Goal: Information Seeking & Learning: Learn about a topic

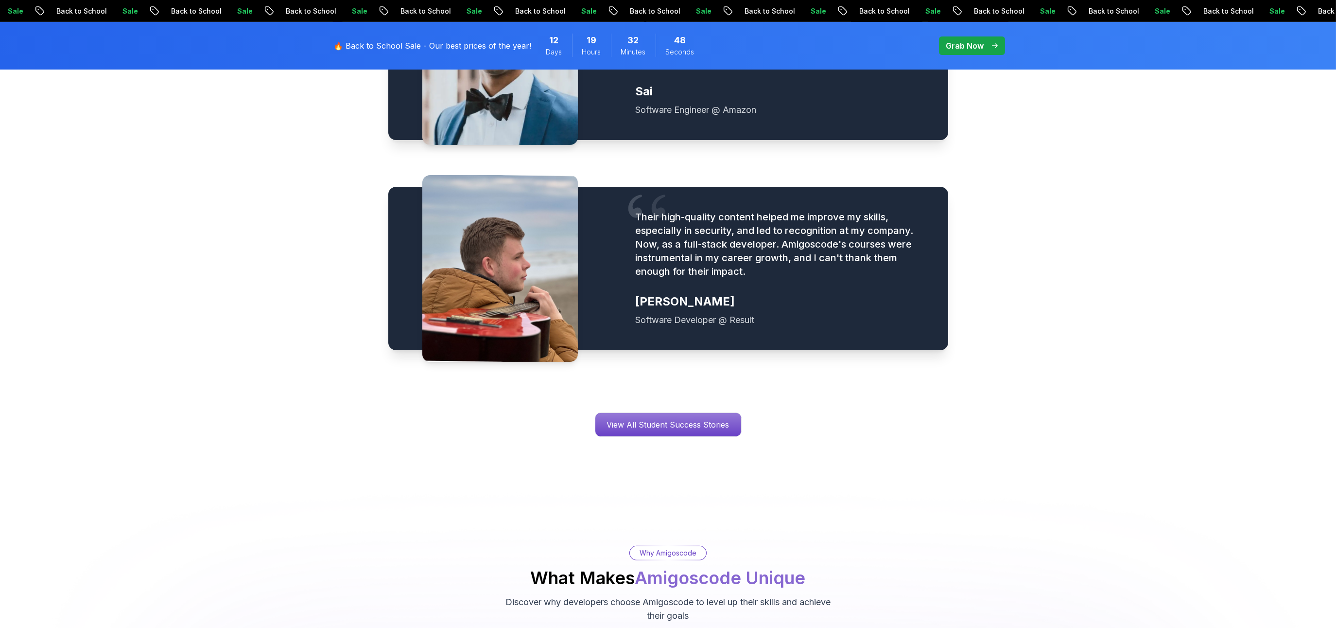
scroll to position [1488, 0]
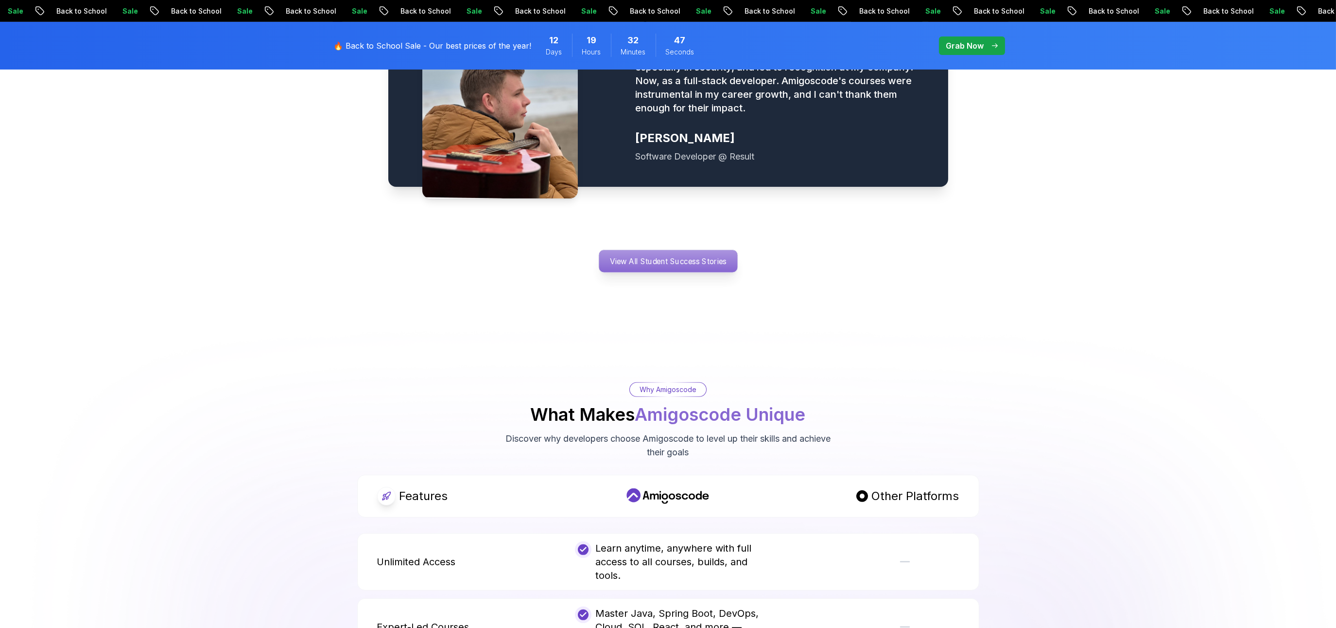
click at [697, 250] on p "View All Student Success Stories" at bounding box center [668, 261] width 139 height 22
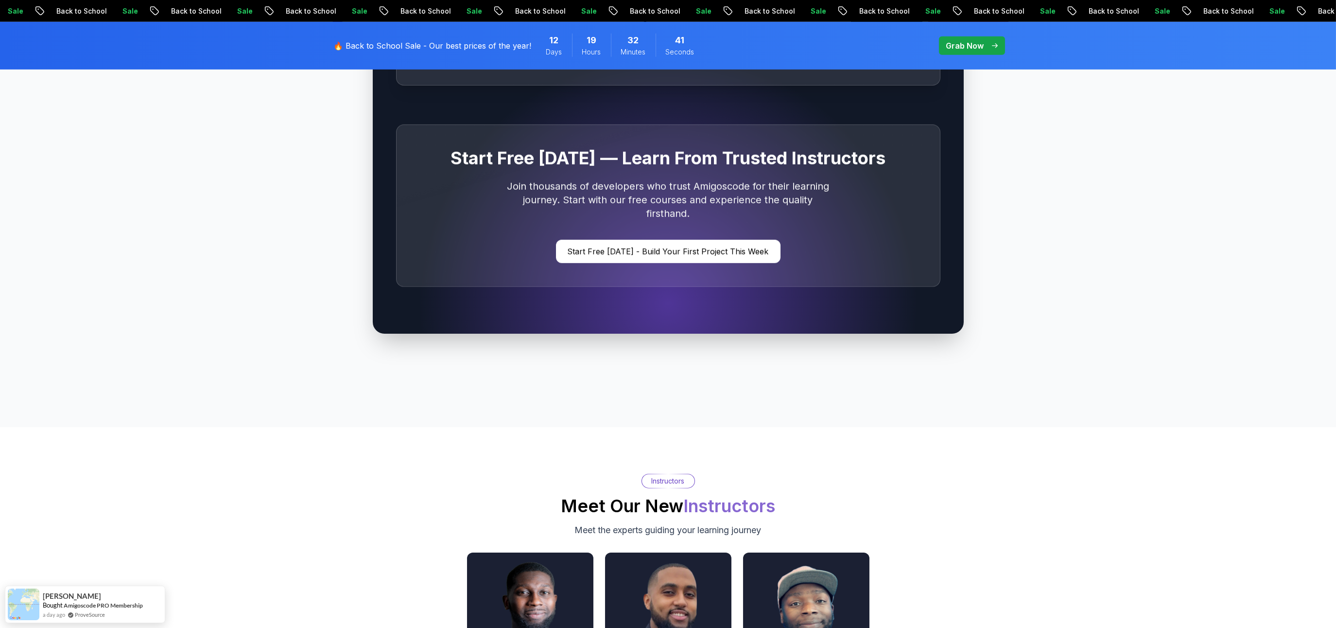
scroll to position [2952, 0]
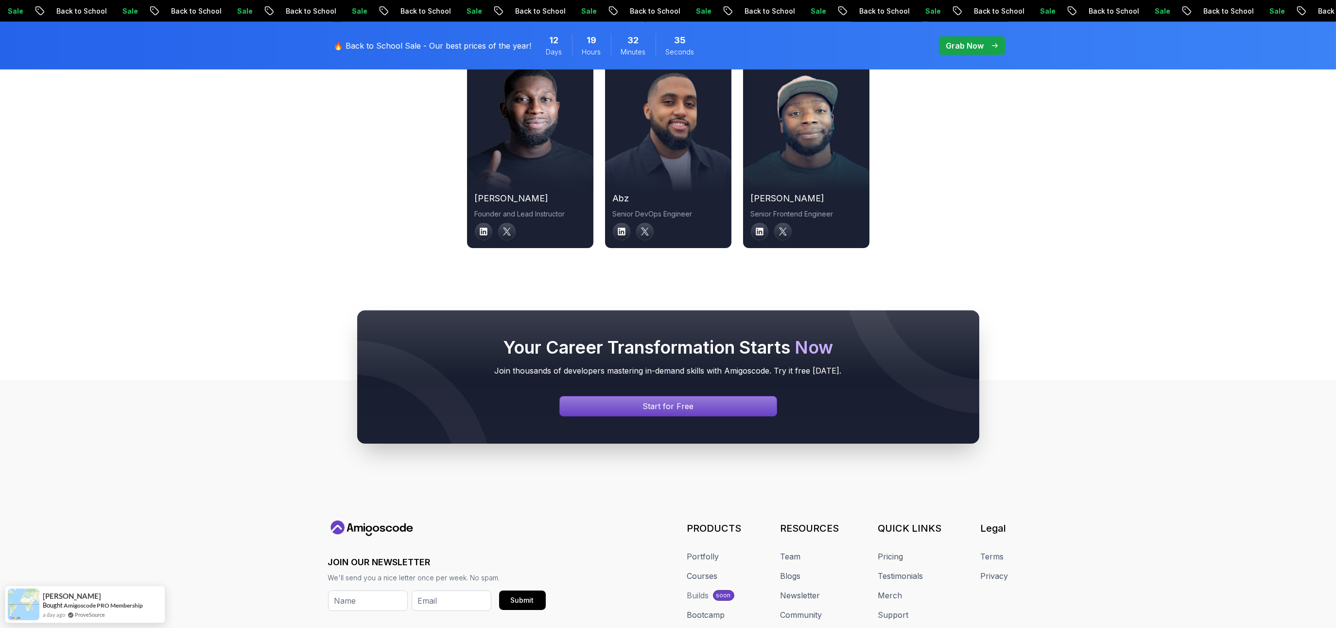
scroll to position [3386, 0]
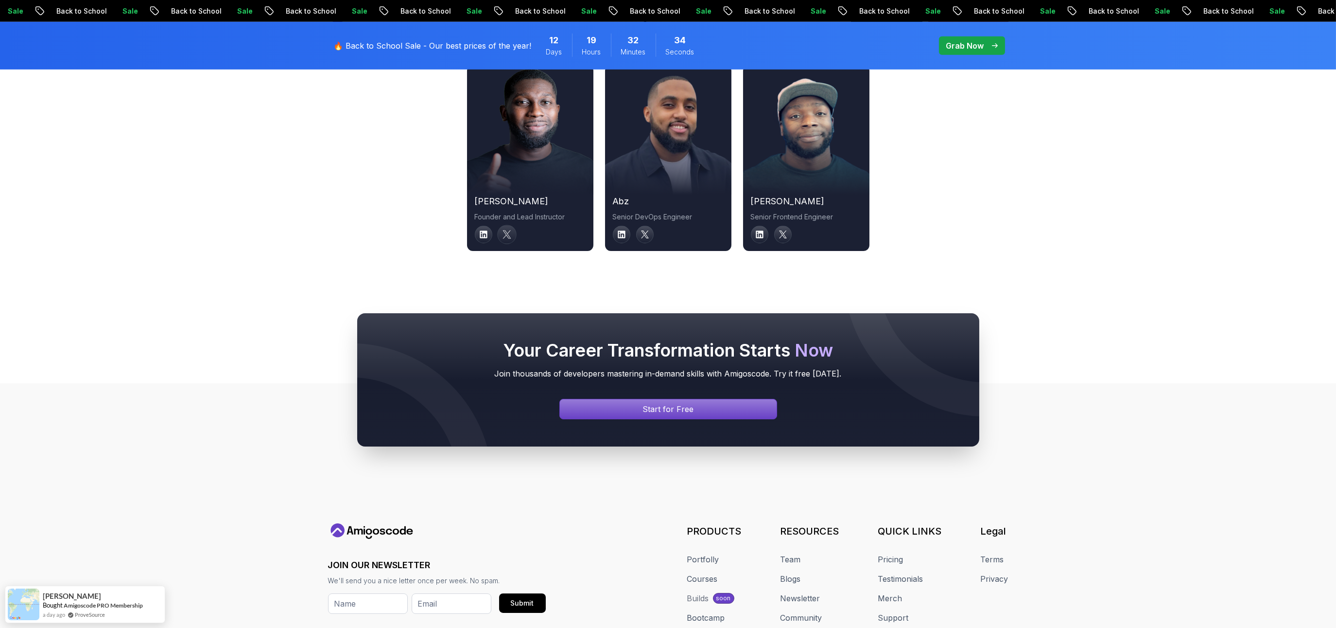
click at [508, 230] on icon at bounding box center [507, 234] width 9 height 9
click at [643, 230] on icon at bounding box center [645, 234] width 9 height 9
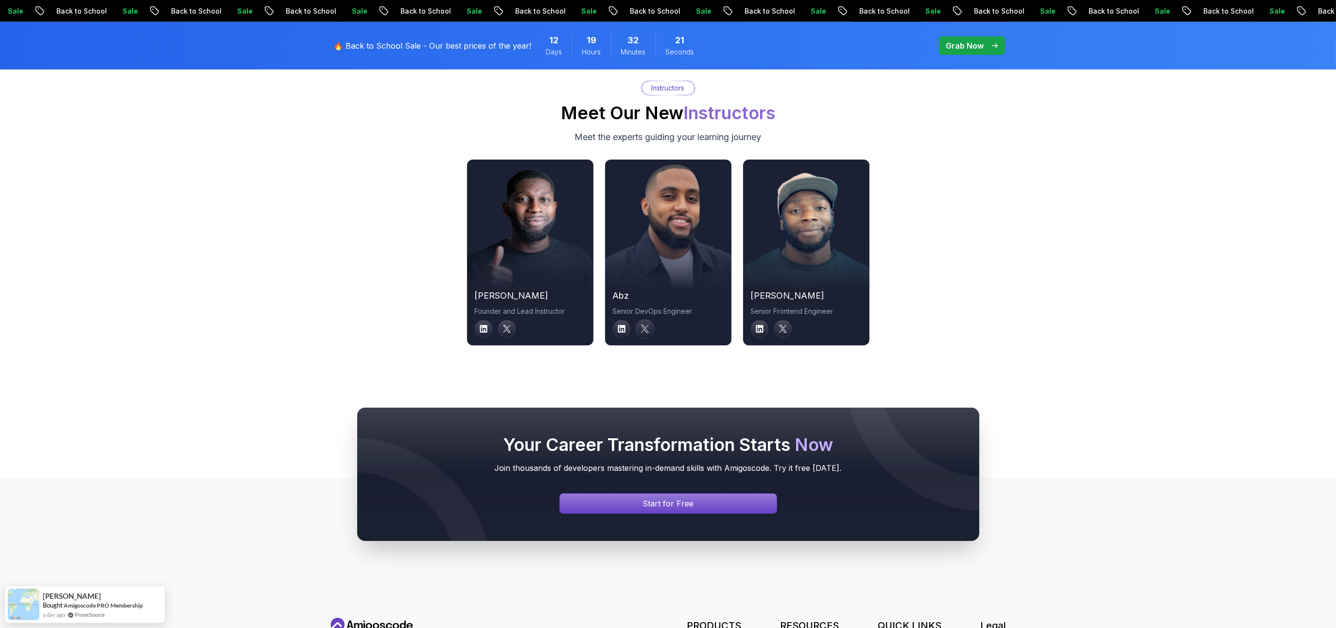
scroll to position [3320, 0]
